Goal: Find specific page/section: Find specific page/section

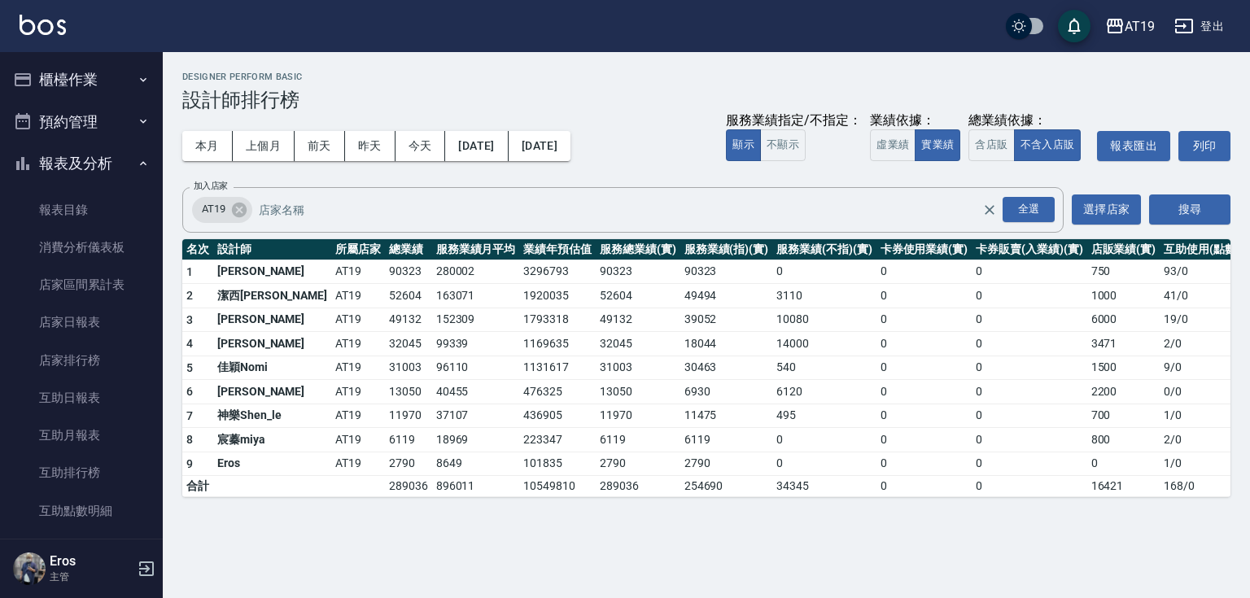
scroll to position [391, 0]
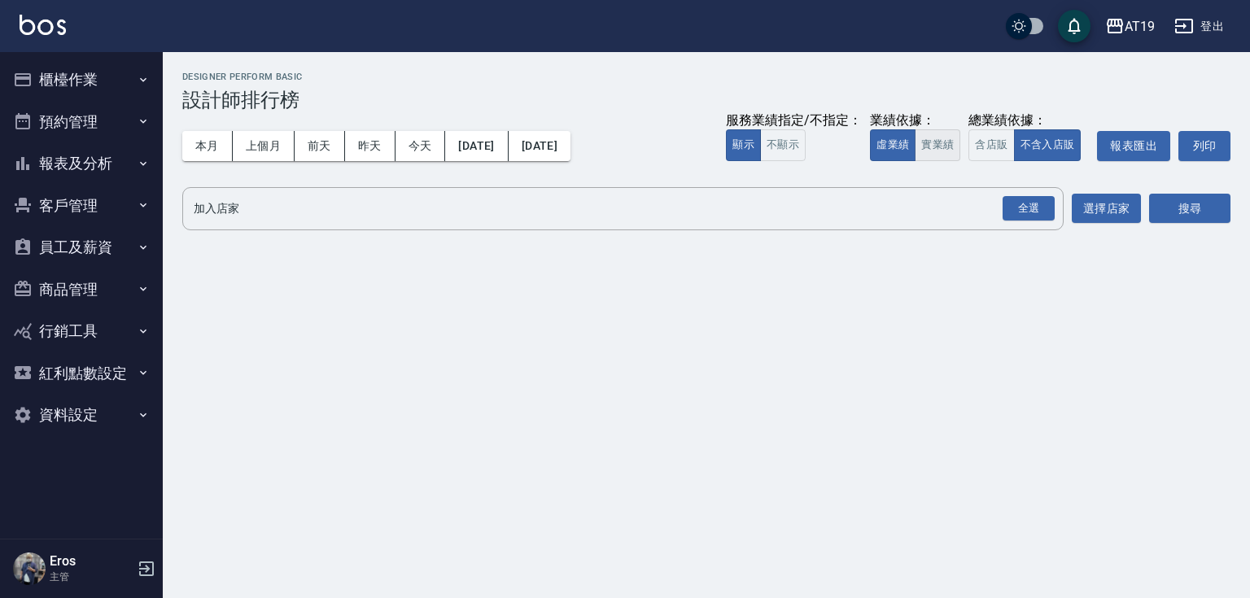
click at [936, 140] on button "實業績" at bounding box center [938, 145] width 46 height 32
click at [1039, 208] on div "全選" at bounding box center [1029, 208] width 52 height 25
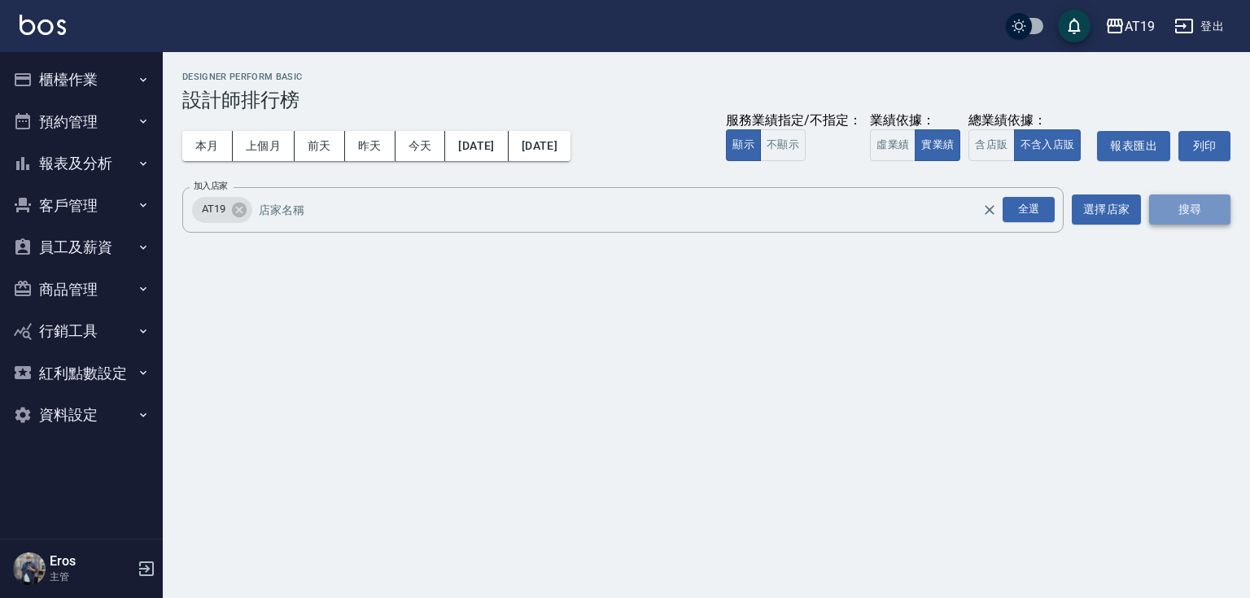
click at [1192, 212] on button "搜尋" at bounding box center [1189, 210] width 81 height 30
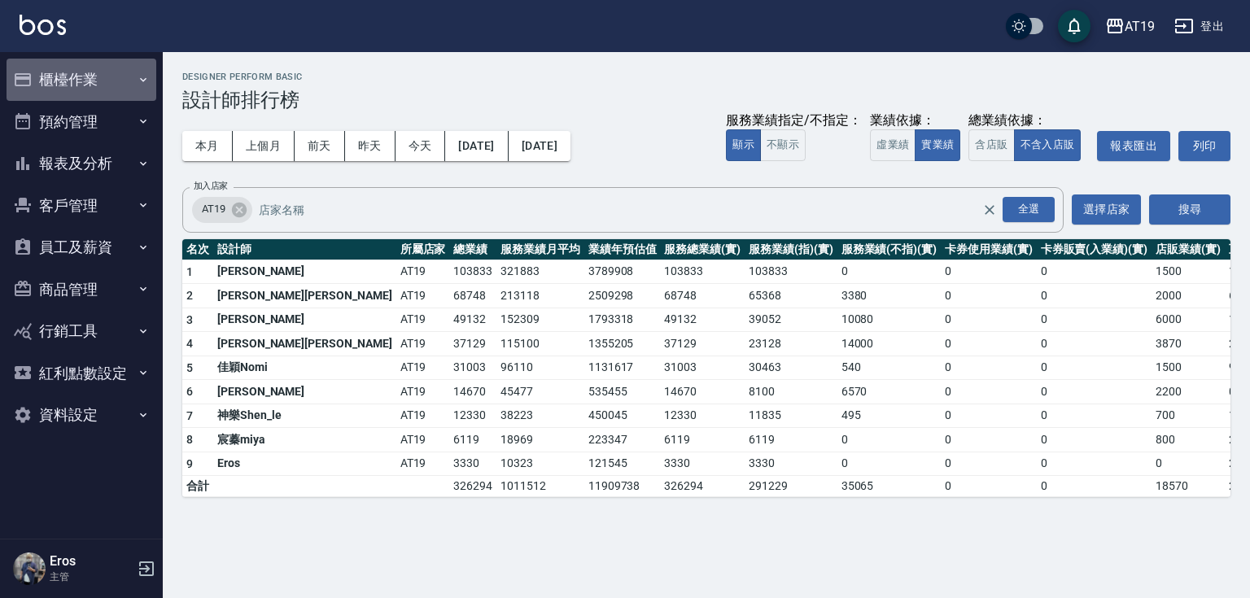
click at [71, 88] on button "櫃檯作業" at bounding box center [82, 80] width 150 height 42
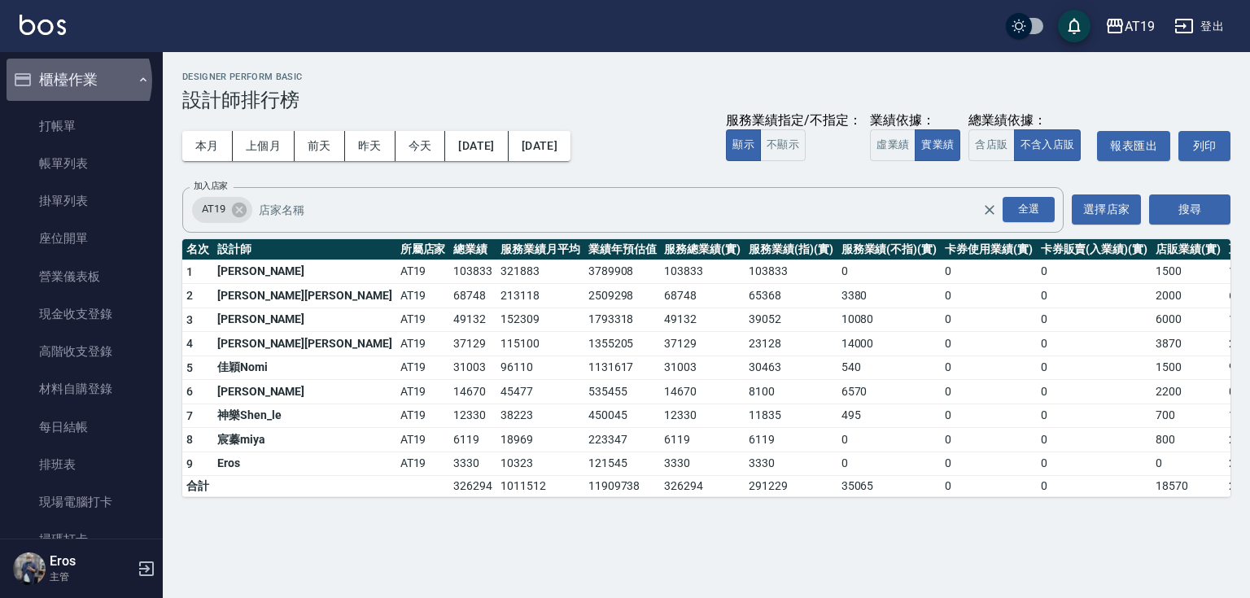
click at [77, 81] on button "櫃檯作業" at bounding box center [82, 80] width 150 height 42
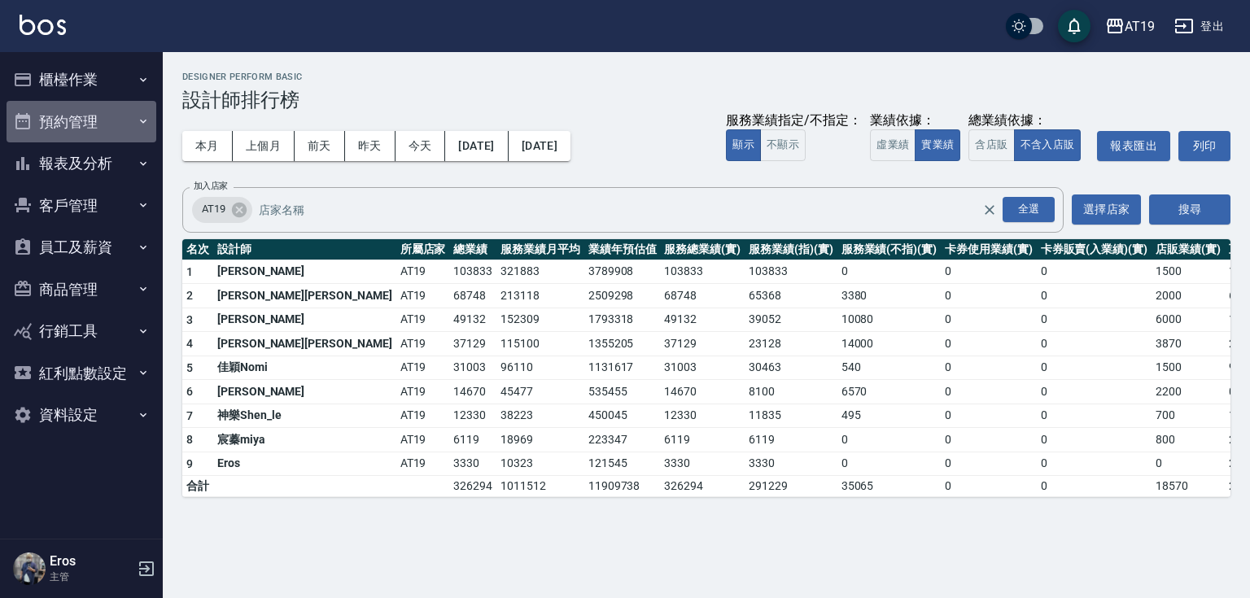
click at [78, 114] on button "預約管理" at bounding box center [82, 122] width 150 height 42
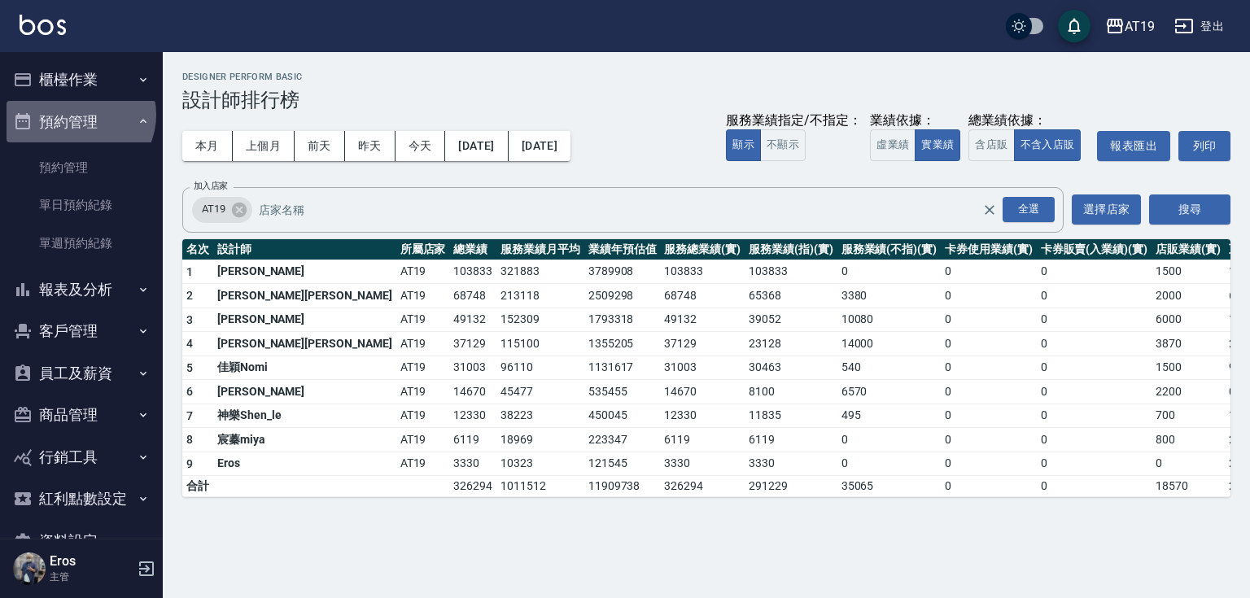
click at [78, 114] on button "預約管理" at bounding box center [82, 122] width 150 height 42
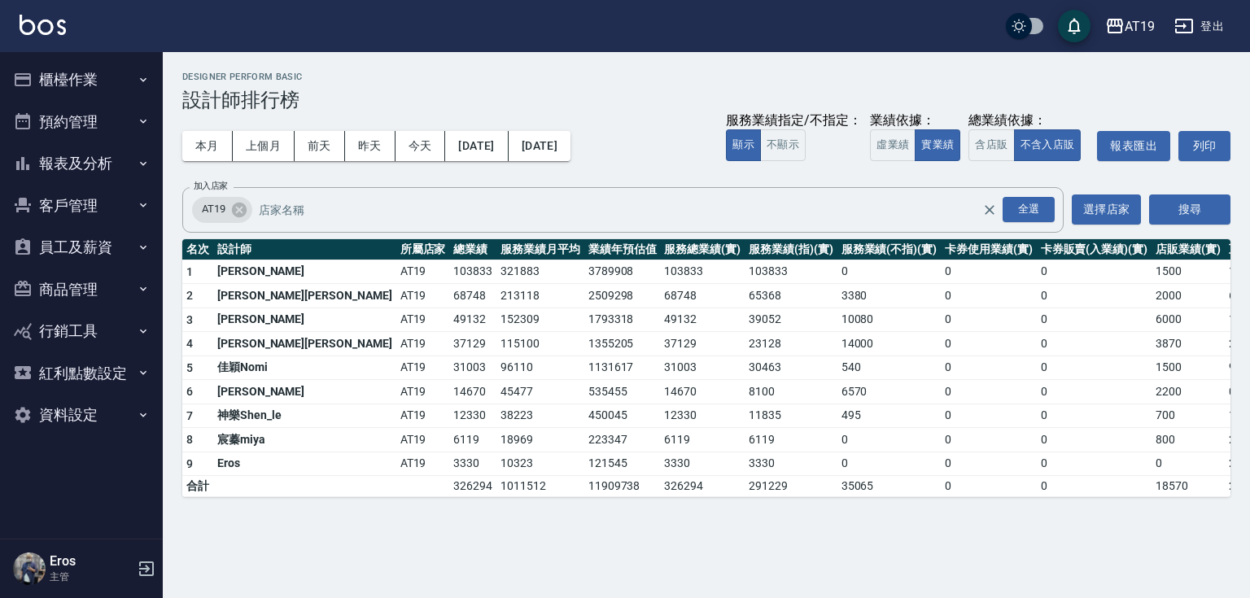
click at [84, 159] on button "報表及分析" at bounding box center [82, 163] width 150 height 42
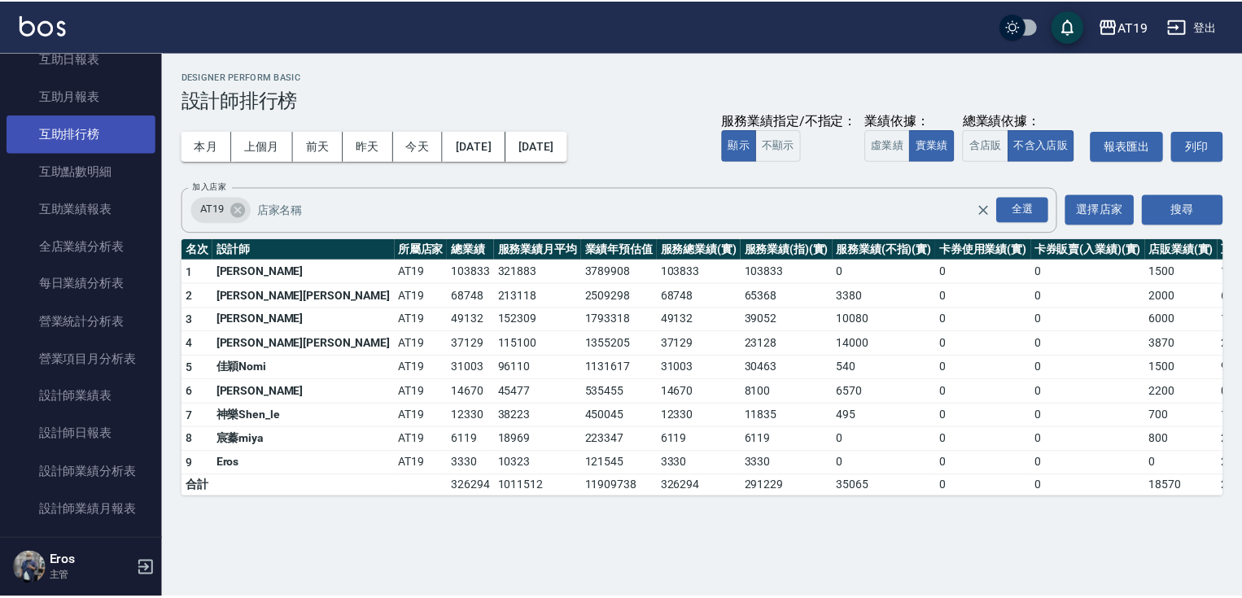
scroll to position [391, 0]
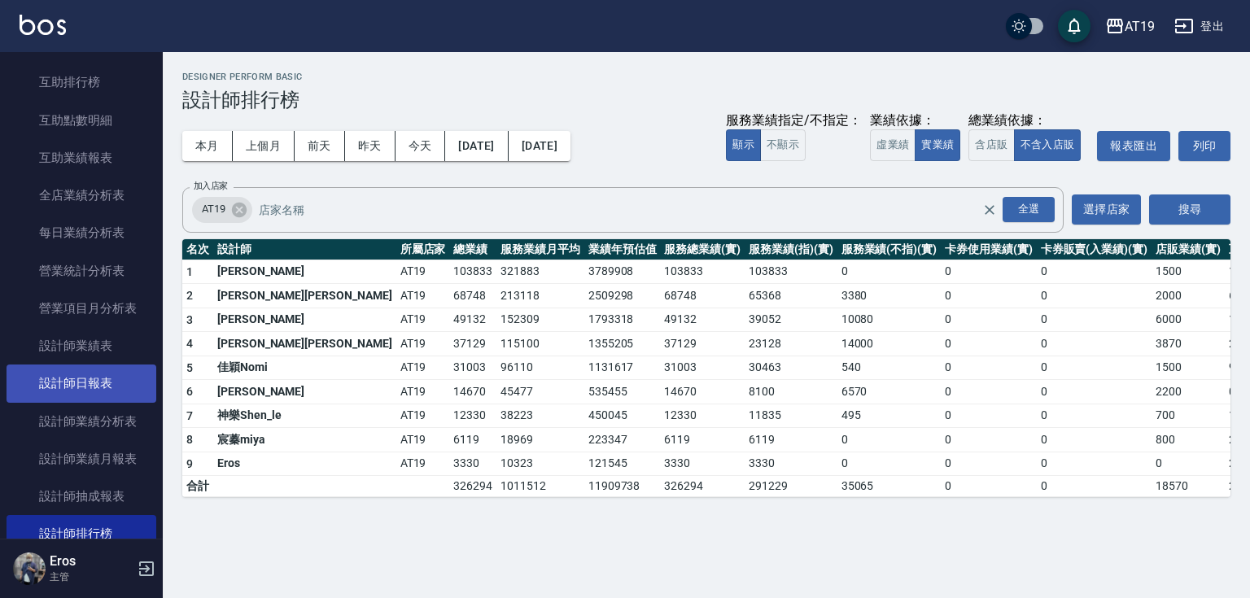
click at [81, 379] on link "設計師日報表" at bounding box center [82, 383] width 150 height 37
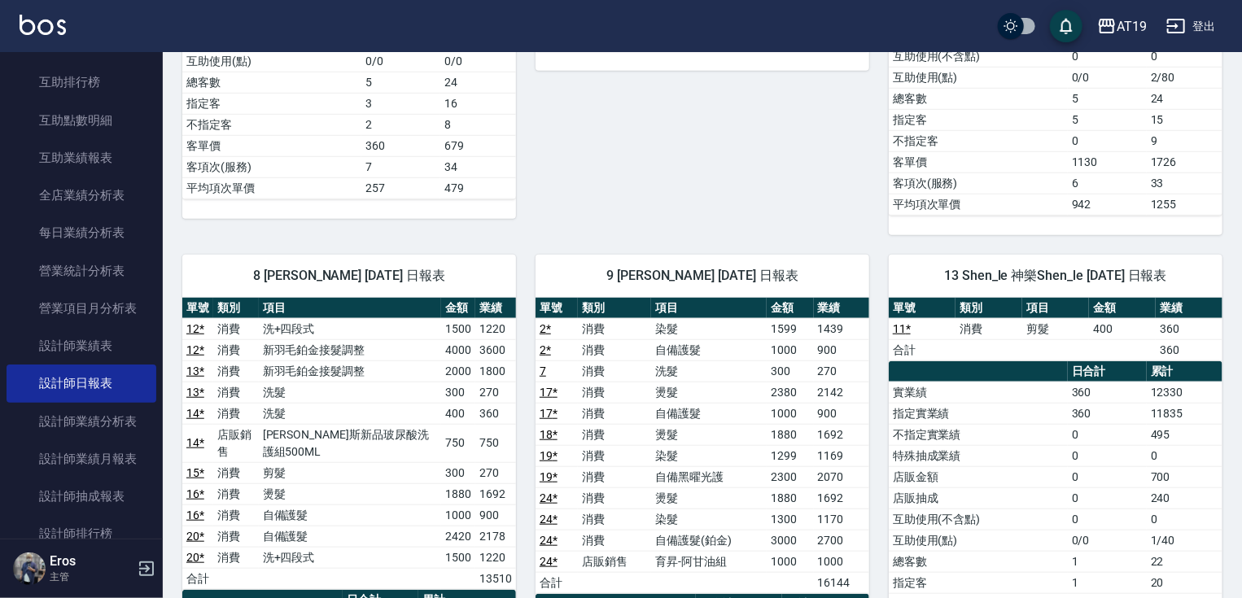
scroll to position [586, 0]
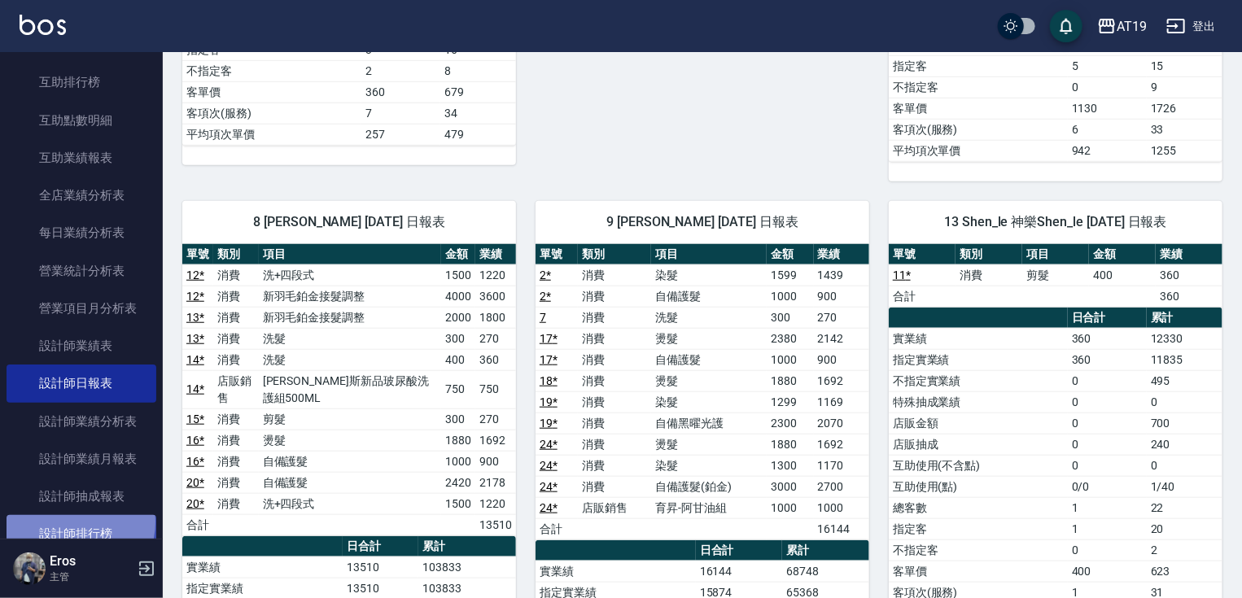
click at [77, 523] on link "設計師排行榜" at bounding box center [82, 533] width 150 height 37
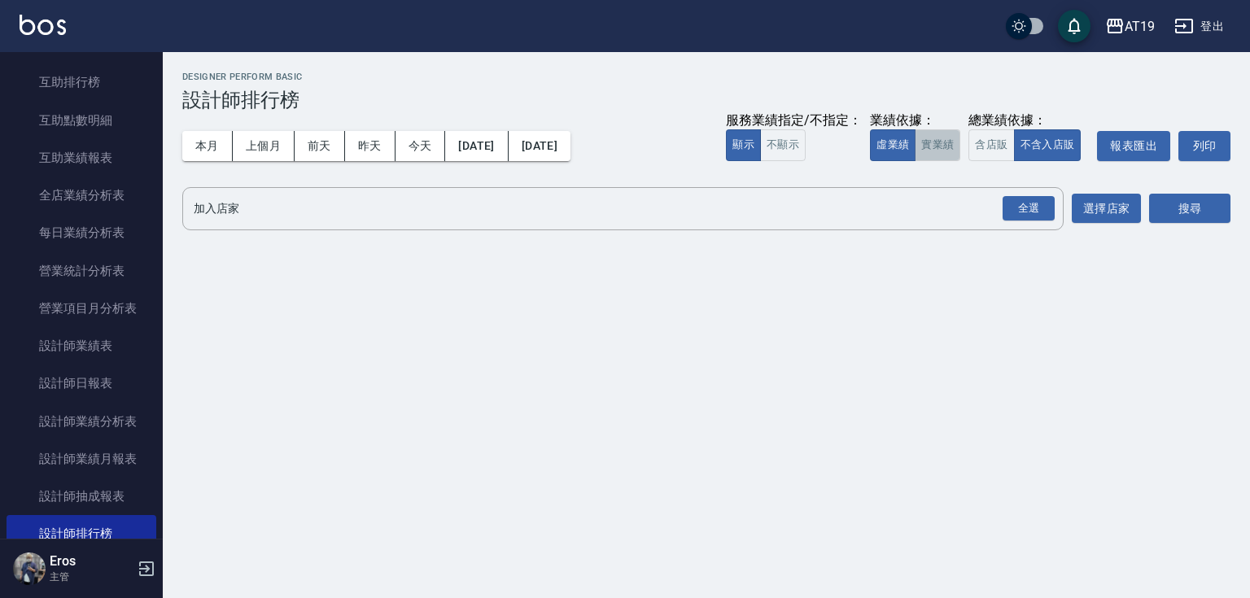
click at [934, 146] on button "實業績" at bounding box center [938, 145] width 46 height 32
click at [1026, 202] on div "全選" at bounding box center [1029, 208] width 52 height 25
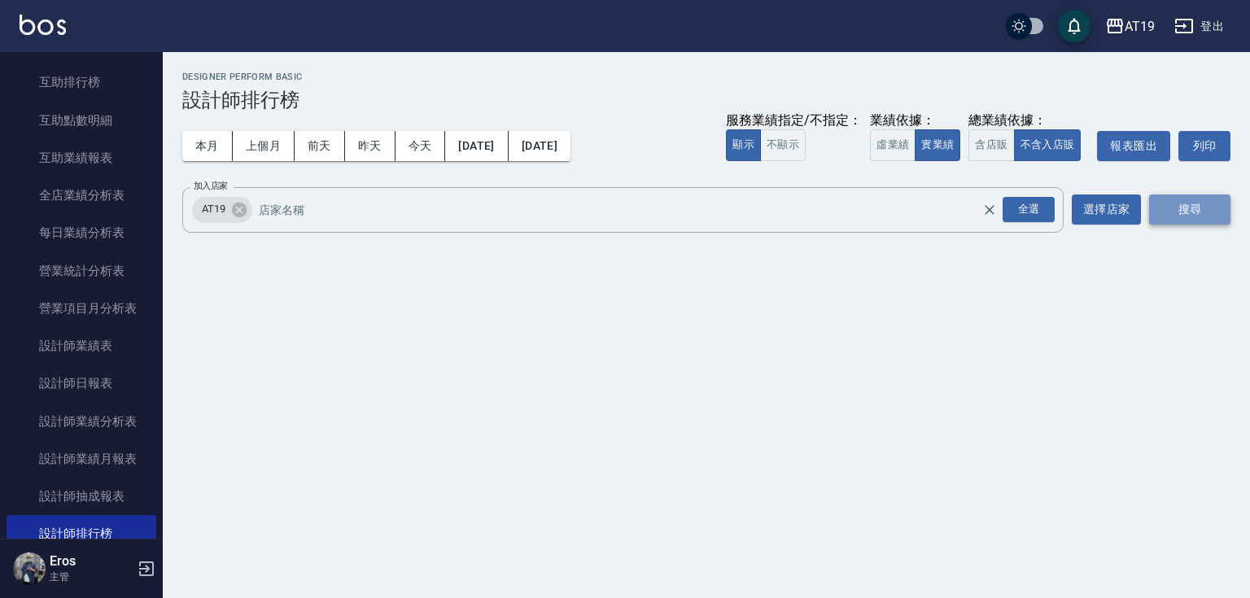
click at [1184, 208] on button "搜尋" at bounding box center [1189, 210] width 81 height 30
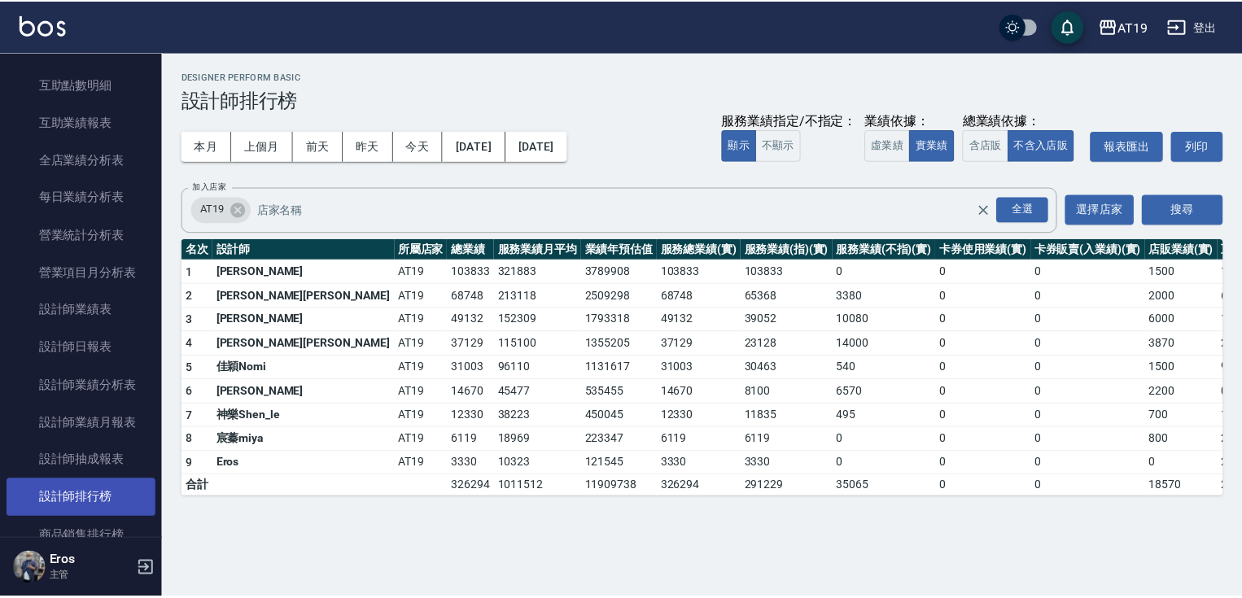
scroll to position [456, 0]
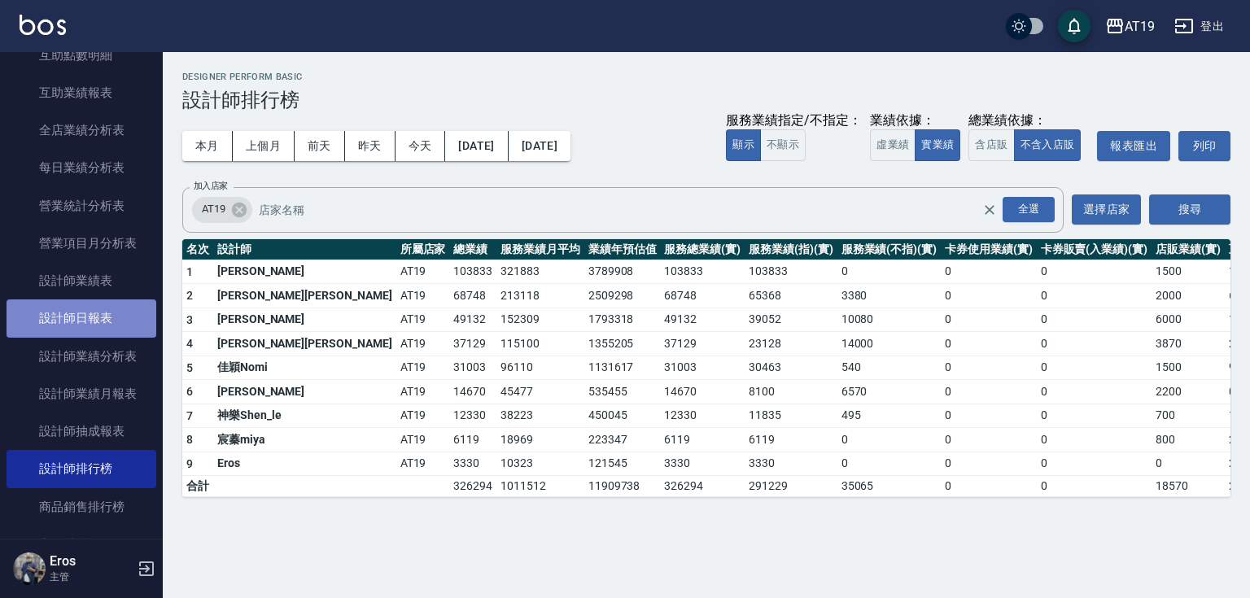
click at [121, 320] on link "設計師日報表" at bounding box center [82, 318] width 150 height 37
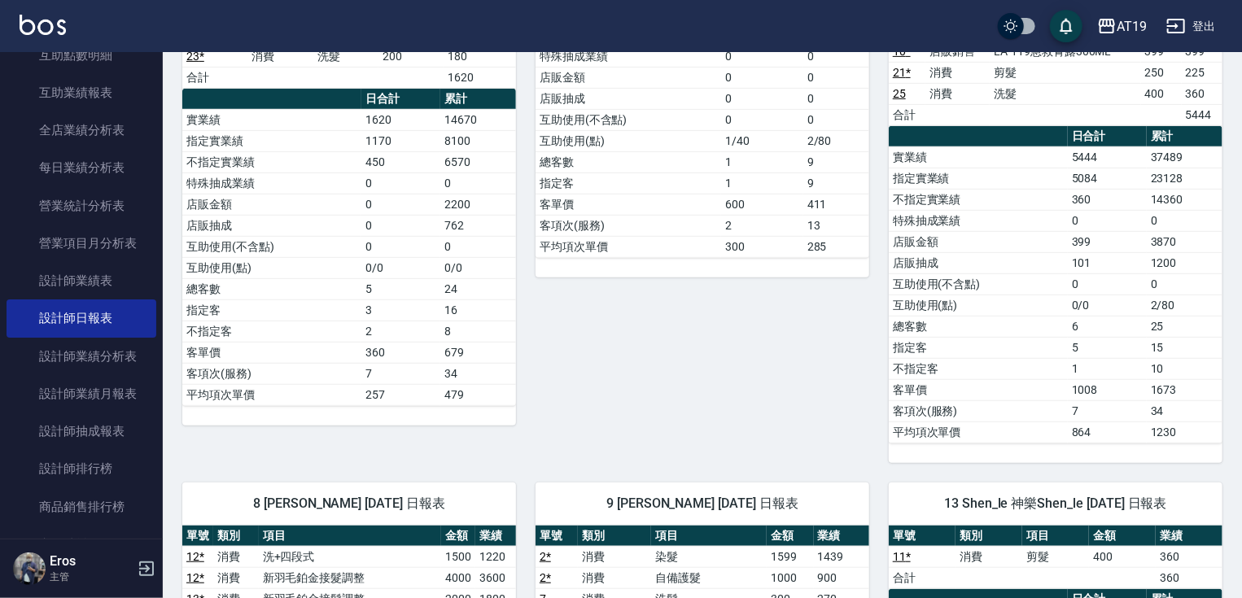
scroll to position [651, 0]
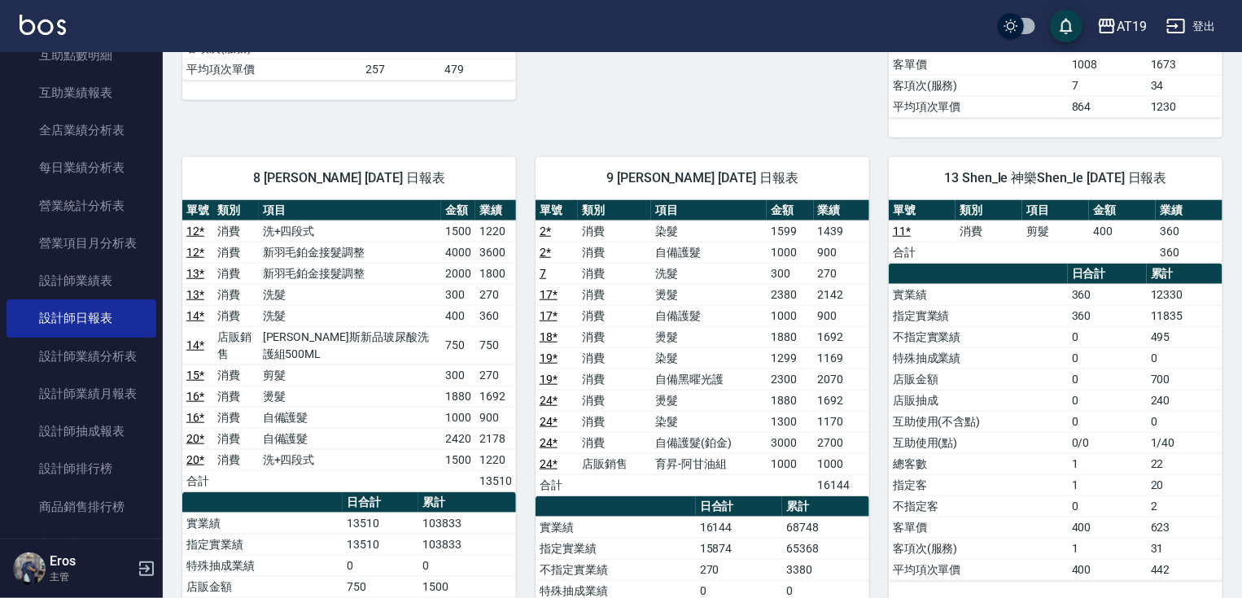
drag, startPoint x: 65, startPoint y: 474, endPoint x: 193, endPoint y: 436, distance: 133.2
click at [65, 474] on link "設計師排行榜" at bounding box center [82, 468] width 150 height 37
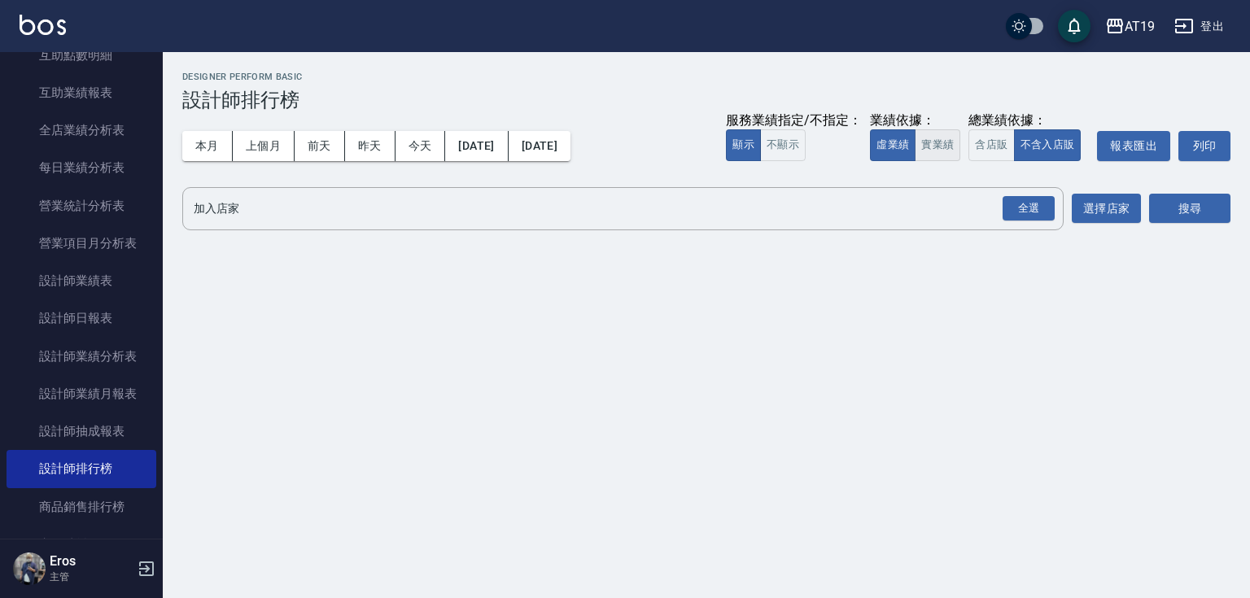
click at [941, 147] on button "實業績" at bounding box center [938, 145] width 46 height 32
click at [1011, 203] on div "全選" at bounding box center [1029, 208] width 52 height 25
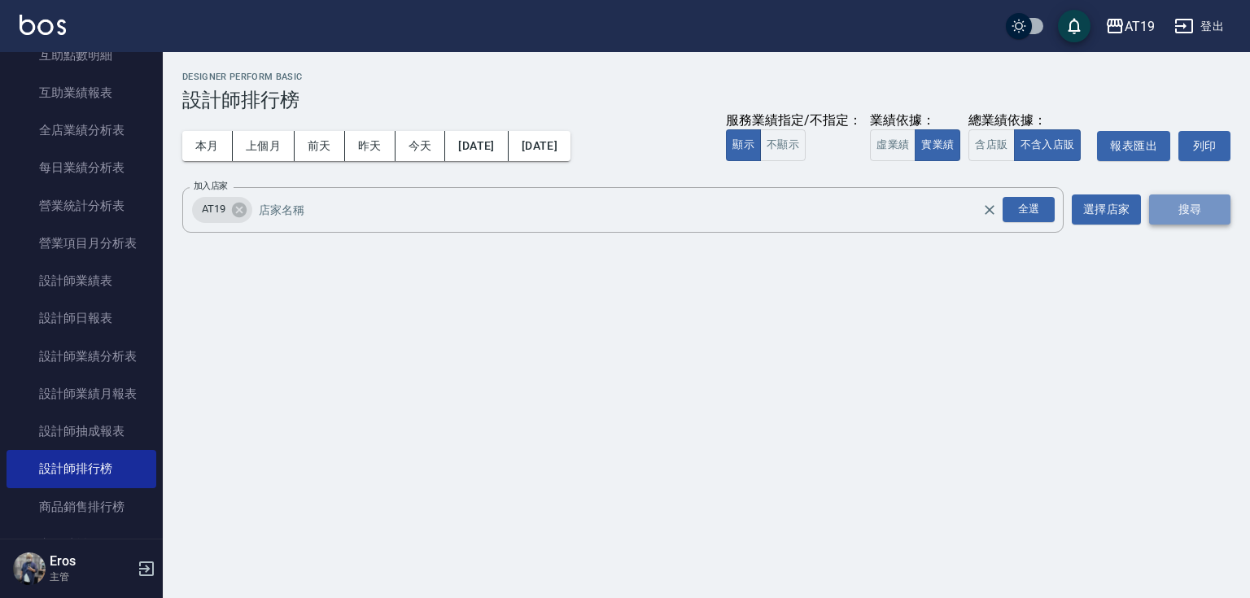
click at [1201, 215] on button "搜尋" at bounding box center [1189, 210] width 81 height 30
